Goal: Information Seeking & Learning: Learn about a topic

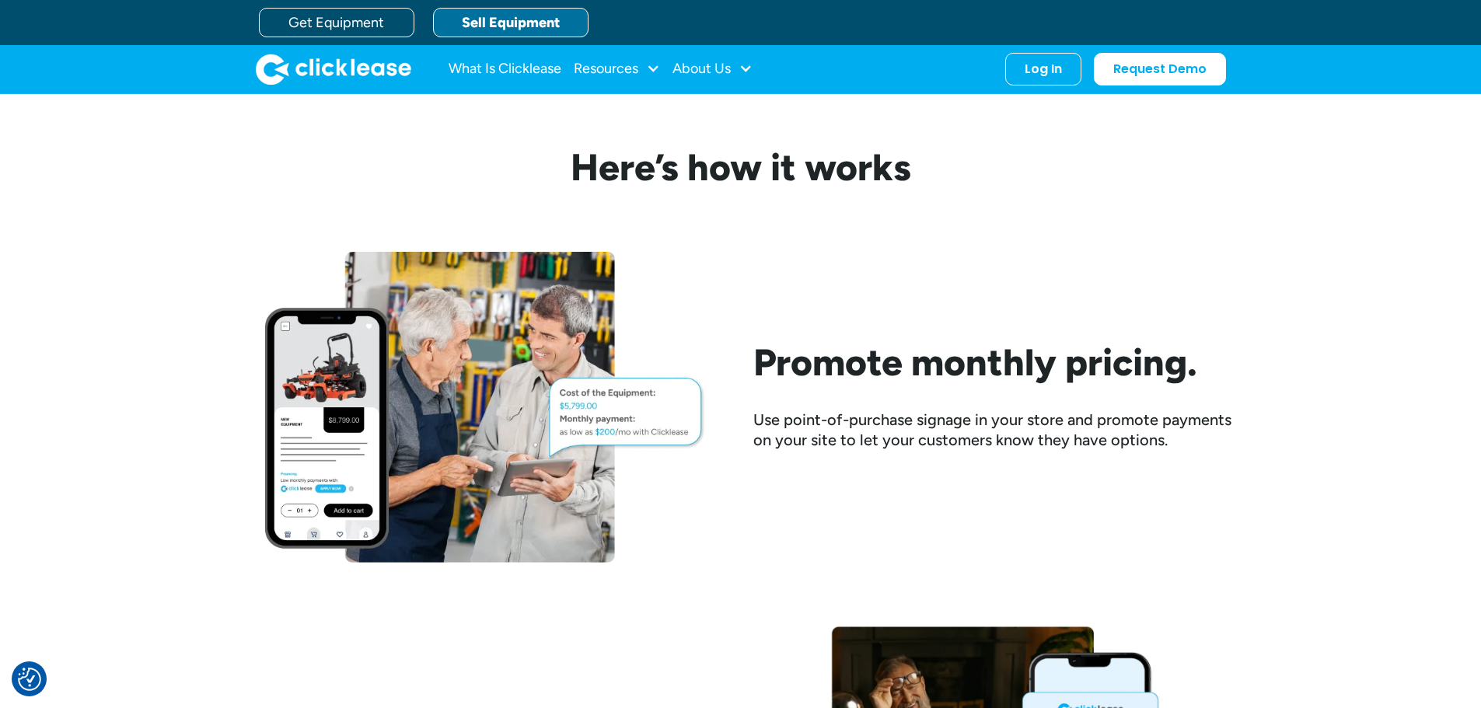
scroll to position [1166, 0]
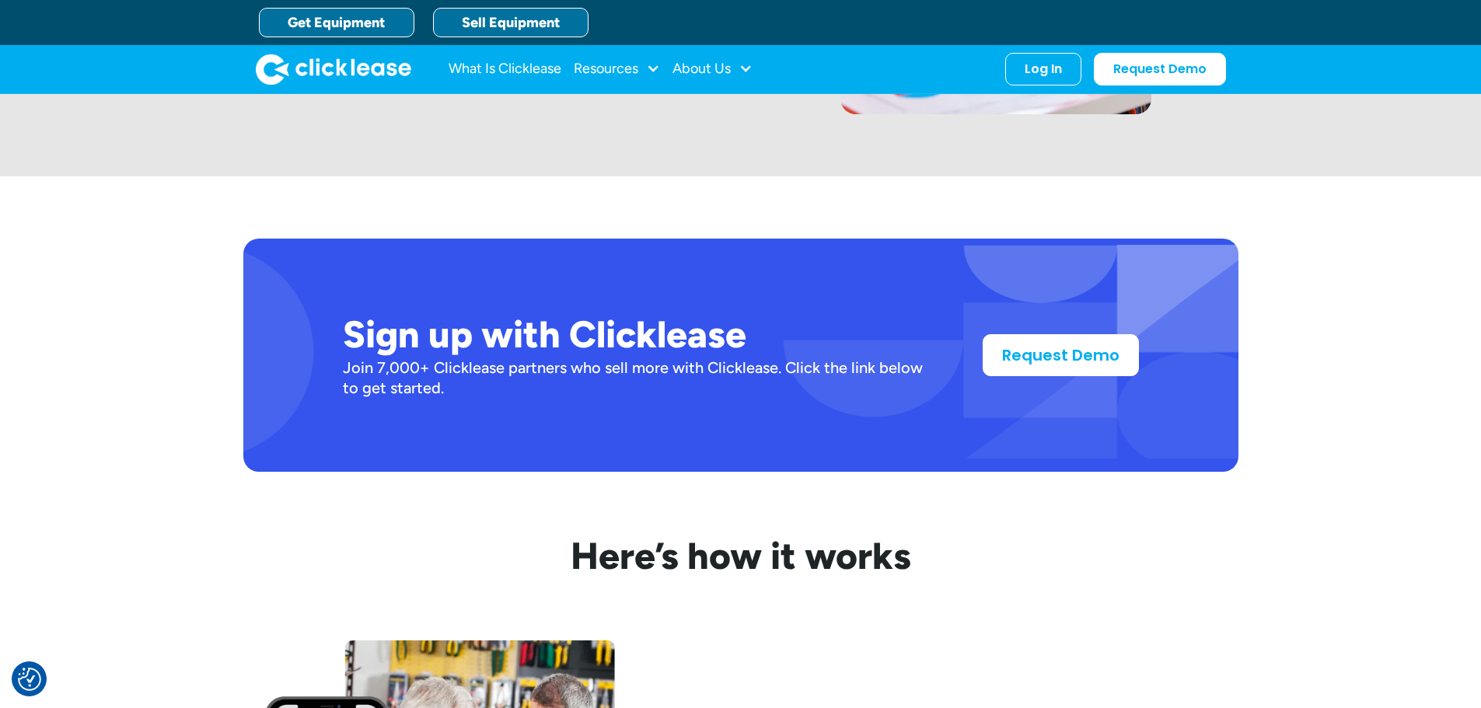
click at [347, 21] on link "Get Equipment" at bounding box center [337, 23] width 156 height 30
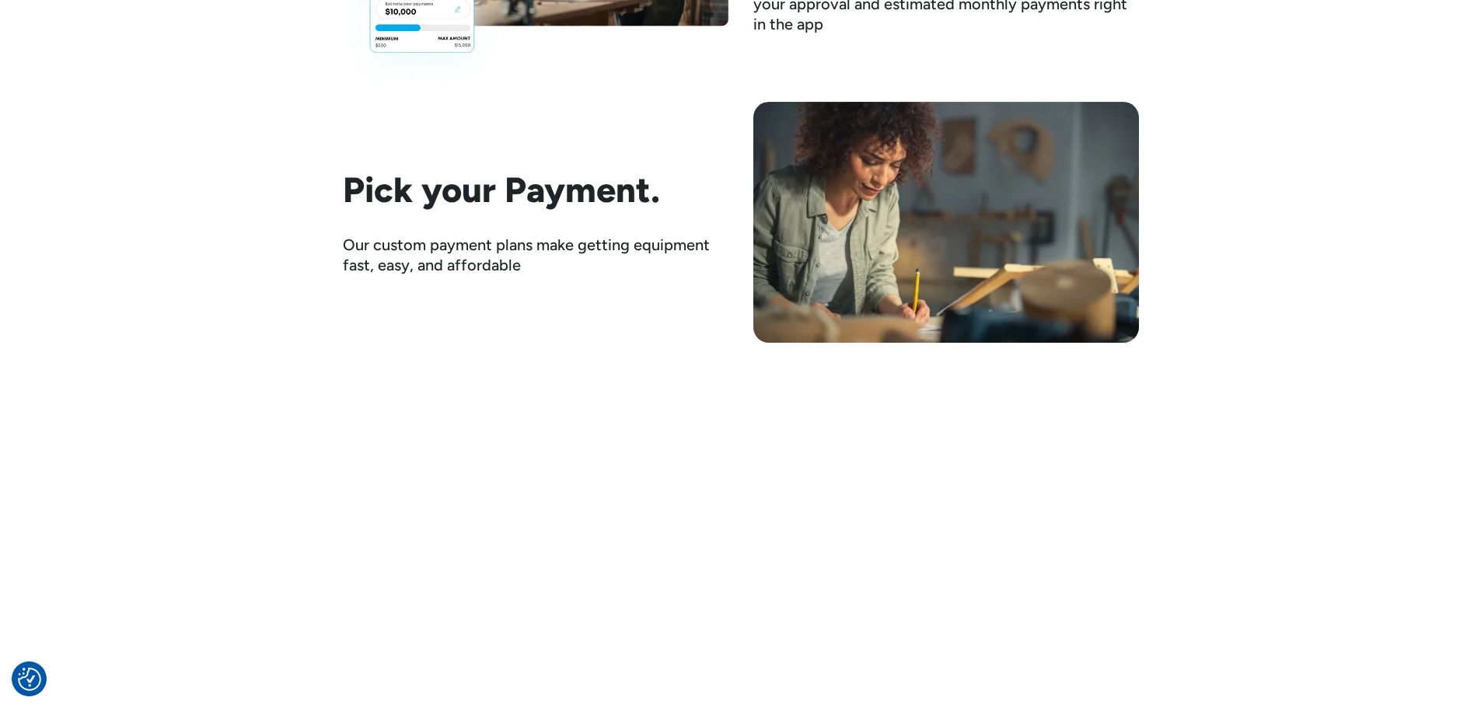
scroll to position [2410, 0]
